Goal: Contribute content

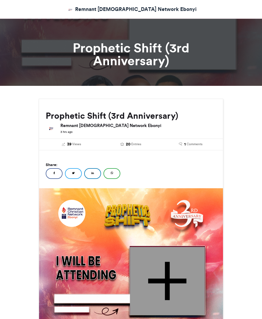
scroll to position [14, 0]
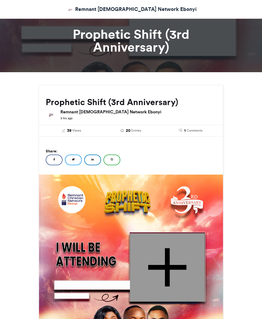
click at [164, 255] on div at bounding box center [167, 267] width 75 height 68
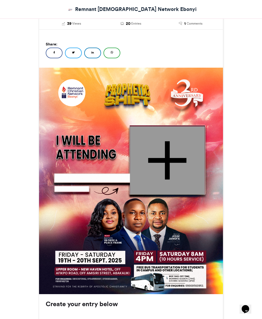
scroll to position [125, 0]
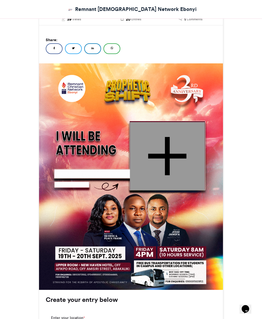
click at [159, 160] on div at bounding box center [167, 156] width 75 height 68
click at [89, 175] on div at bounding box center [87, 174] width 69 height 6
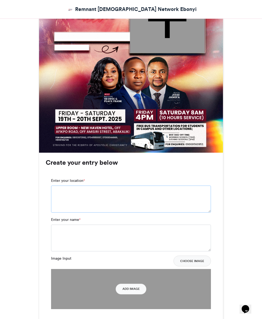
click at [121, 190] on textarea "Enter your location *" at bounding box center [131, 198] width 160 height 27
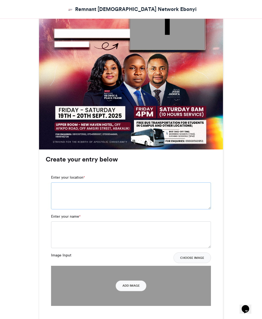
scroll to position [299, 0]
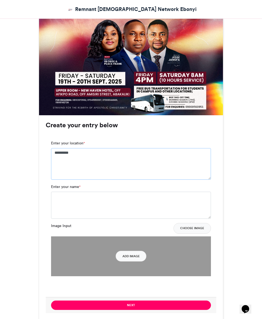
type textarea "*********"
click at [148, 212] on textarea "Enter your name *" at bounding box center [131, 204] width 160 height 27
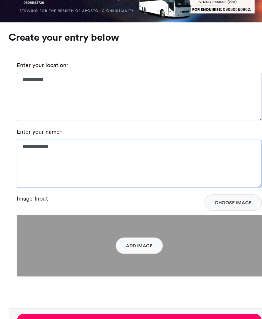
type textarea "**********"
click at [191, 232] on button "Choose Image" at bounding box center [191, 232] width 37 height 11
